Goal: Check status: Check status

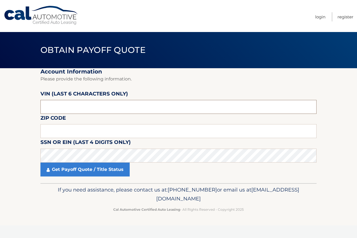
click at [75, 104] on input "text" at bounding box center [178, 107] width 276 height 14
type input "522625"
type input "07646"
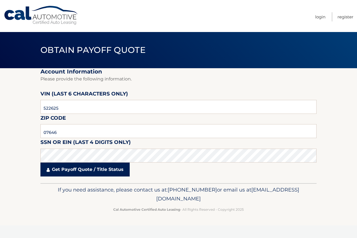
click at [69, 176] on link "Get Payoff Quote / Title Status" at bounding box center [84, 170] width 89 height 14
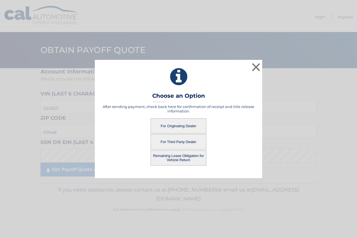
click at [166, 140] on button "For Third Party Dealer" at bounding box center [179, 141] width 56 height 15
click at [177, 140] on button "For Third Party Dealer" at bounding box center [179, 141] width 56 height 15
